Goal: Task Accomplishment & Management: Use online tool/utility

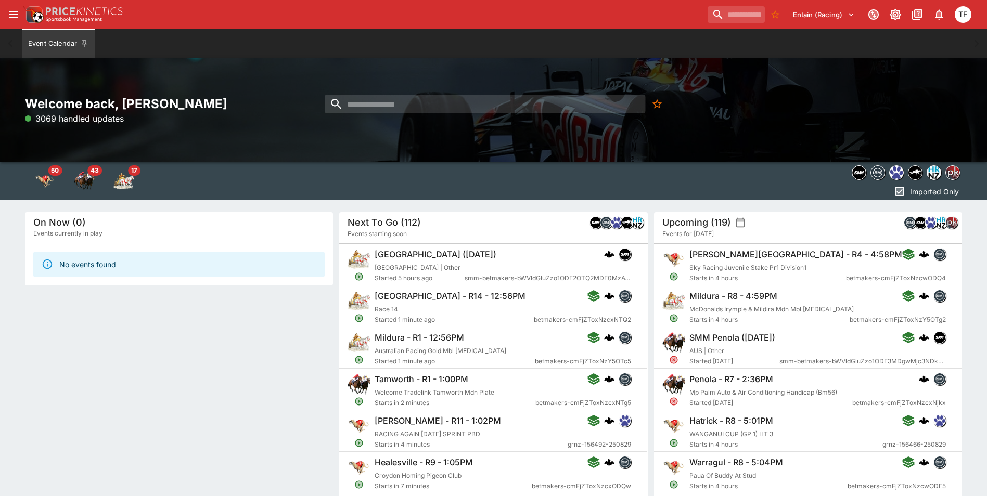
click at [234, 88] on div "Welcome back, [PERSON_NAME] 3069 handled updates" at bounding box center [493, 110] width 987 height 104
click at [20, 17] on button "open drawer" at bounding box center [13, 14] width 19 height 19
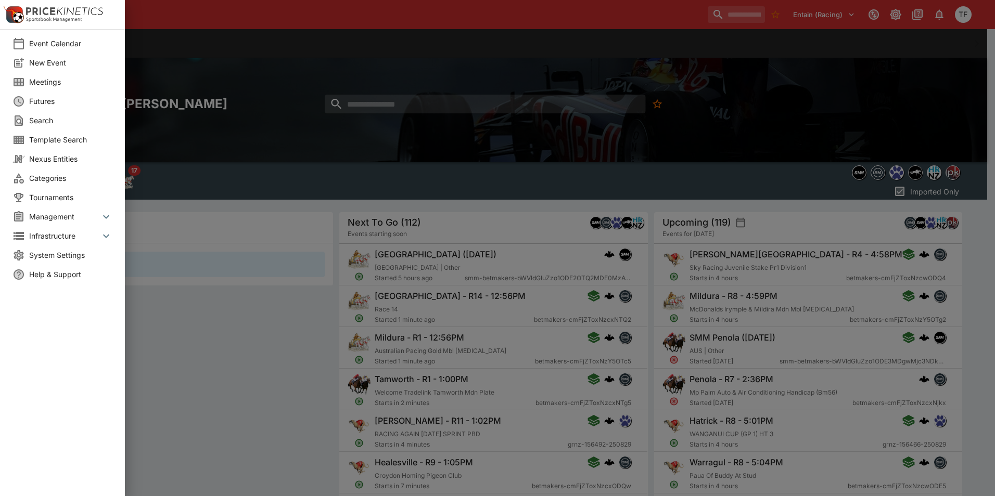
click at [69, 64] on span "New Event" at bounding box center [70, 62] width 83 height 11
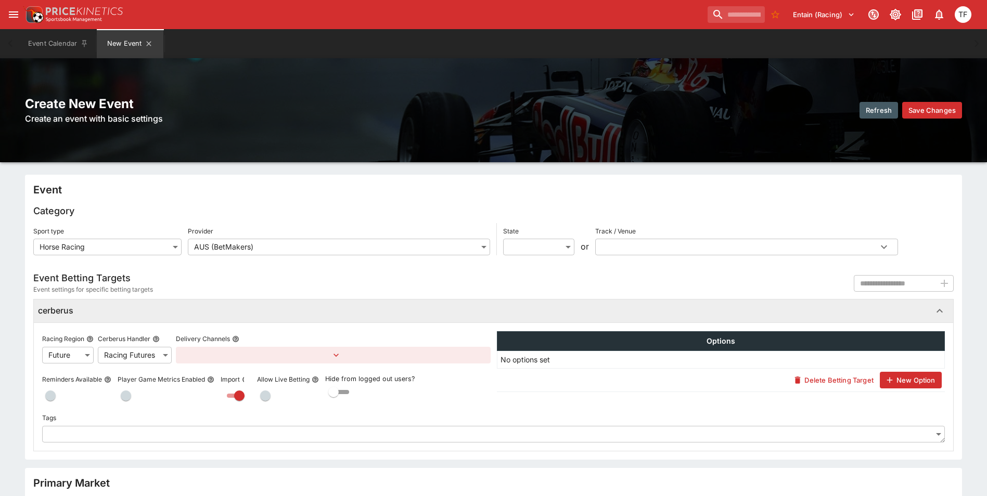
click at [150, 38] on button "New Event" at bounding box center [130, 43] width 67 height 29
click at [150, 45] on icon "New Event" at bounding box center [149, 44] width 8 height 8
